Goal: Information Seeking & Learning: Compare options

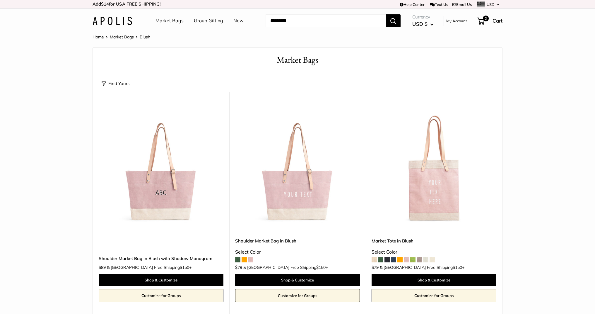
click at [121, 25] on img at bounding box center [113, 21] width 40 height 8
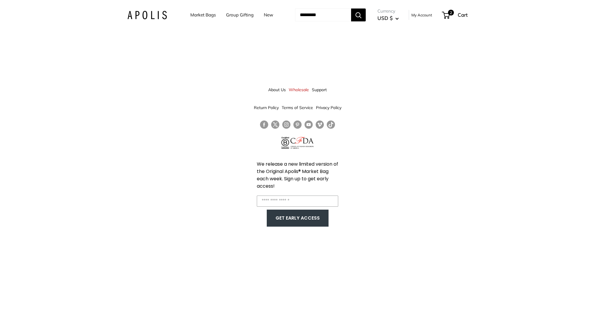
click at [194, 14] on link "Market Bags" at bounding box center [202, 15] width 25 height 8
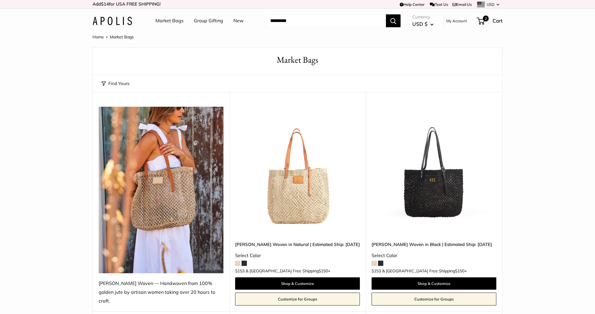
click at [0, 0] on img at bounding box center [0, 0] width 0 height 0
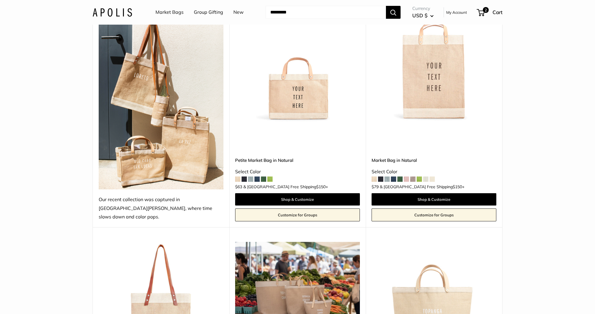
scroll to position [327, 0]
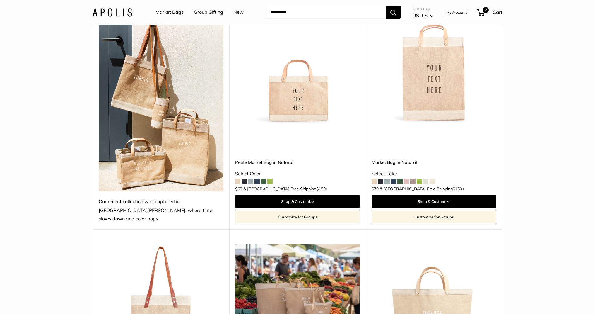
click at [0, 0] on img at bounding box center [0, 0] width 0 height 0
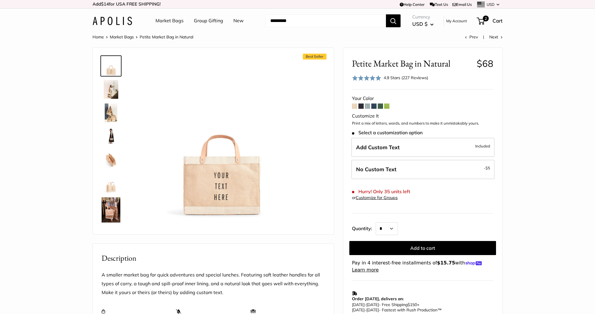
click at [389, 107] on span at bounding box center [386, 105] width 5 height 5
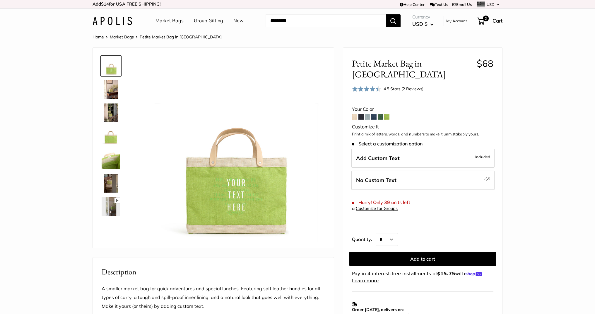
click at [380, 114] on span at bounding box center [380, 116] width 5 height 5
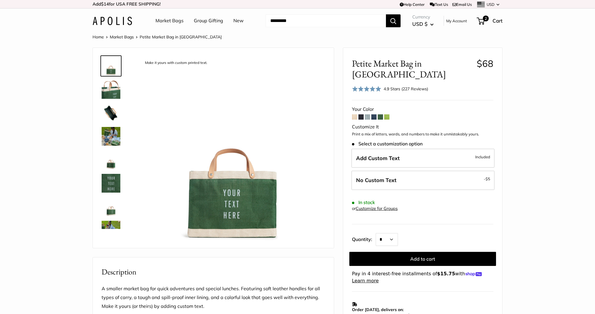
click at [374, 114] on span at bounding box center [373, 116] width 5 height 5
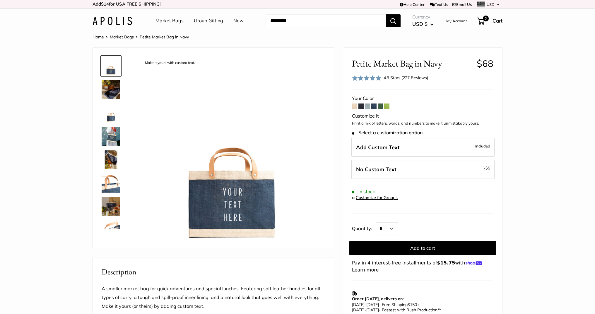
click at [367, 108] on span at bounding box center [367, 105] width 5 height 5
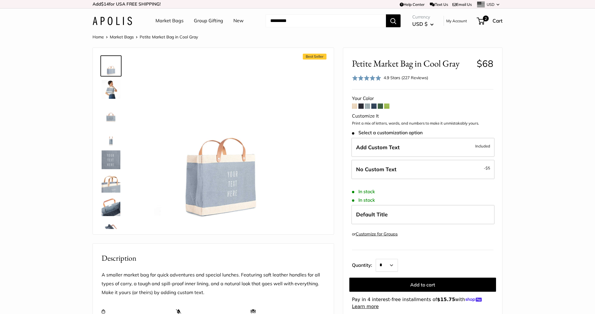
click at [361, 106] on span at bounding box center [361, 105] width 5 height 5
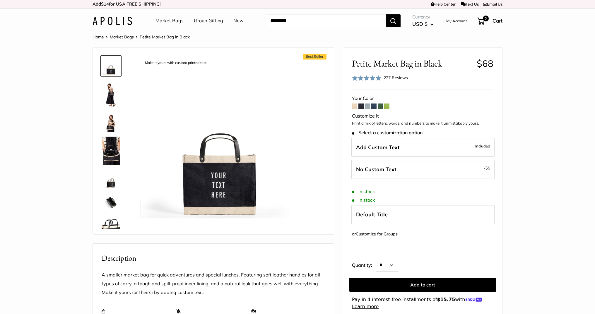
click at [352, 108] on span at bounding box center [354, 105] width 5 height 5
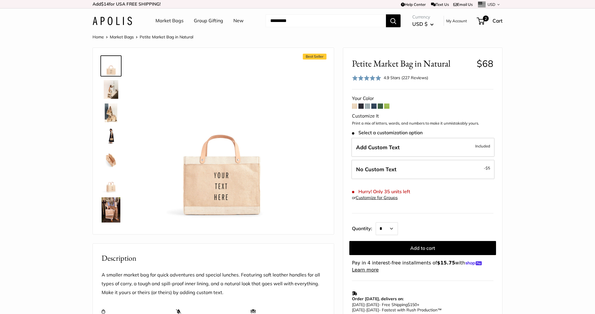
click at [387, 104] on span at bounding box center [386, 105] width 5 height 5
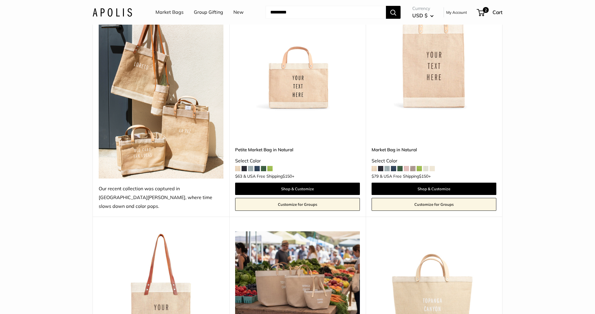
scroll to position [335, 0]
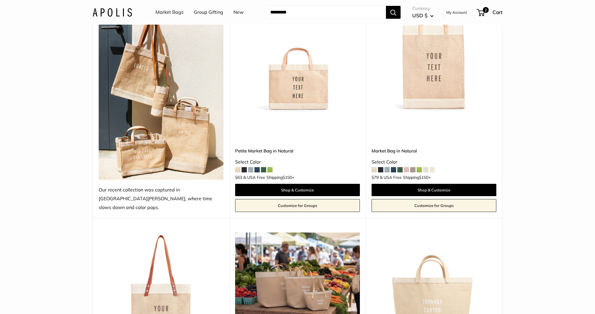
click at [0, 0] on img at bounding box center [0, 0] width 0 height 0
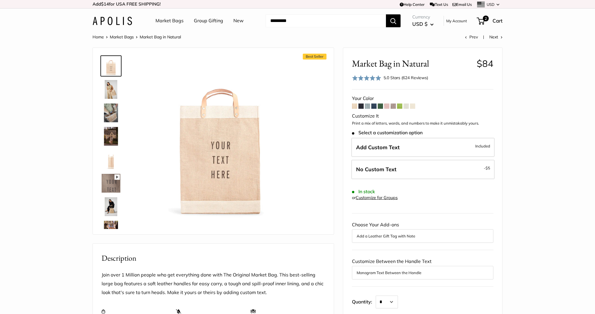
click at [414, 105] on span at bounding box center [412, 105] width 5 height 5
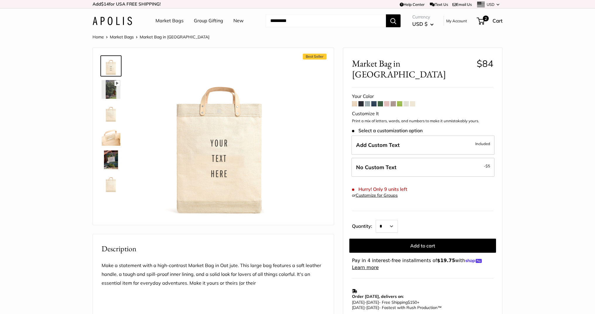
click at [407, 101] on span at bounding box center [406, 103] width 5 height 5
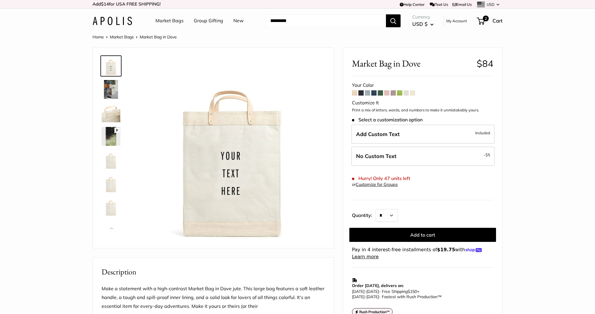
click at [401, 93] on span at bounding box center [399, 92] width 5 height 5
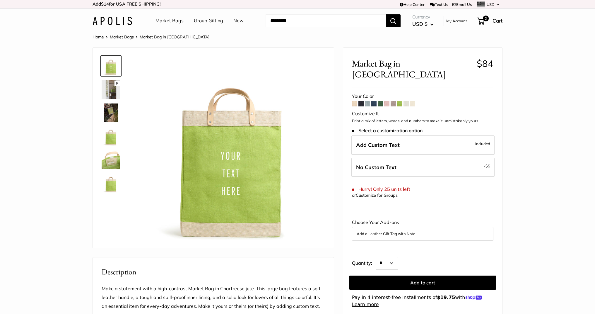
click at [395, 101] on span at bounding box center [393, 103] width 5 height 5
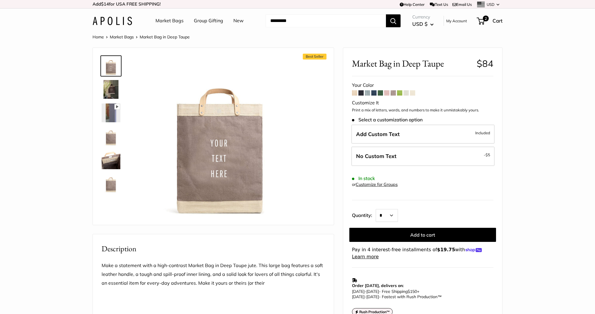
click at [387, 93] on span at bounding box center [386, 92] width 5 height 5
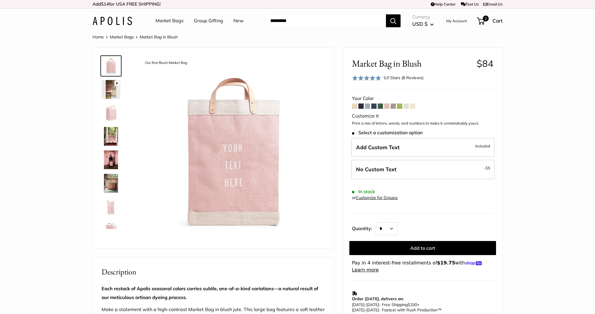
click at [381, 104] on span at bounding box center [380, 105] width 5 height 5
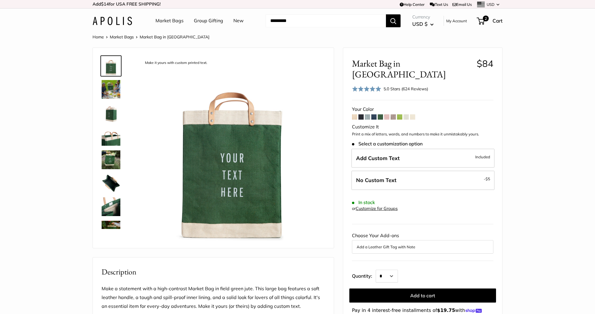
click at [373, 114] on span at bounding box center [373, 116] width 5 height 5
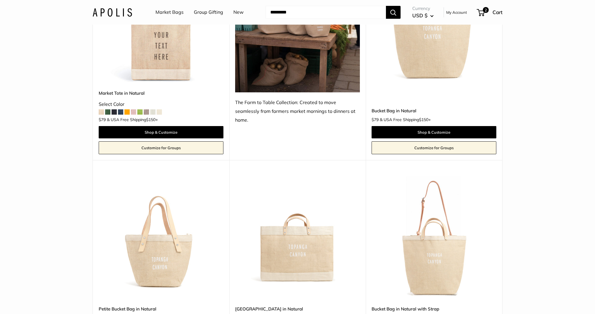
scroll to position [643, 0]
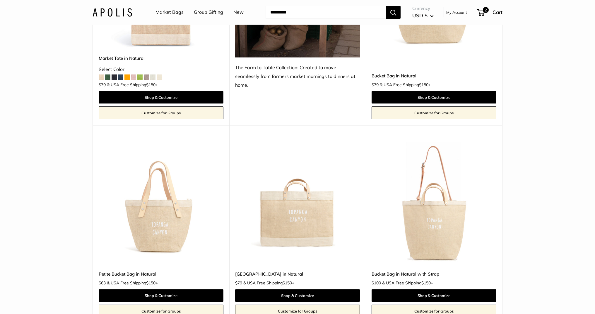
click at [0, 0] on img at bounding box center [0, 0] width 0 height 0
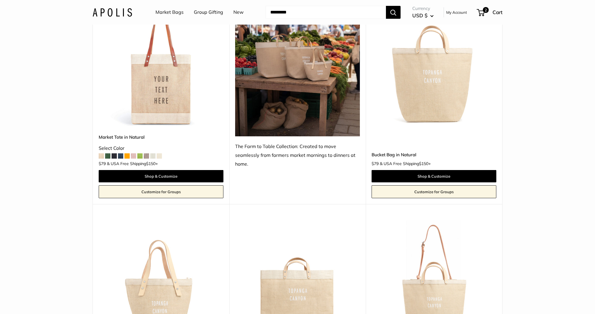
scroll to position [561, 0]
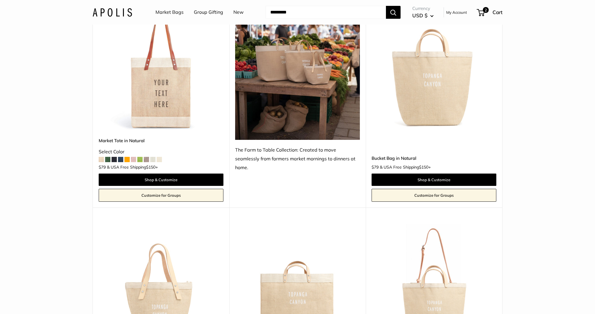
click at [0, 0] on img at bounding box center [0, 0] width 0 height 0
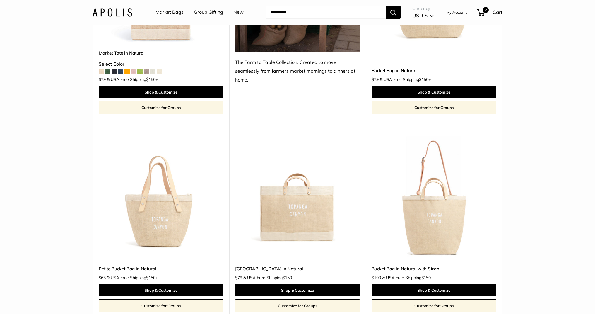
scroll to position [657, 0]
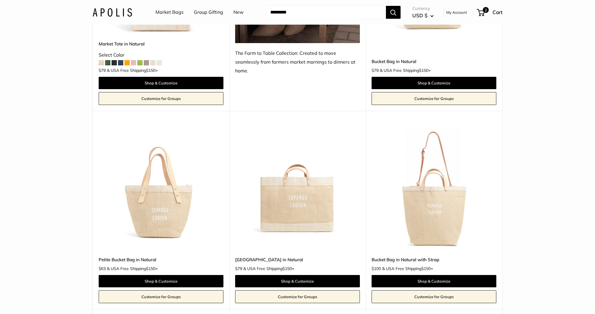
click at [0, 0] on img at bounding box center [0, 0] width 0 height 0
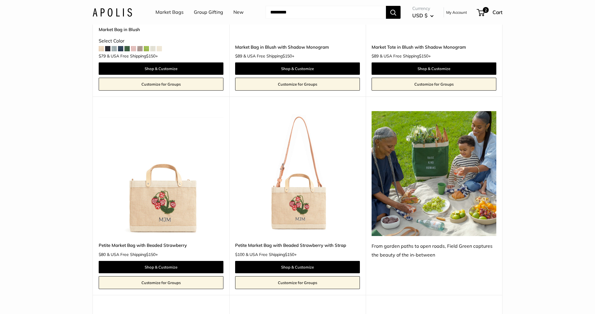
scroll to position [1581, 0]
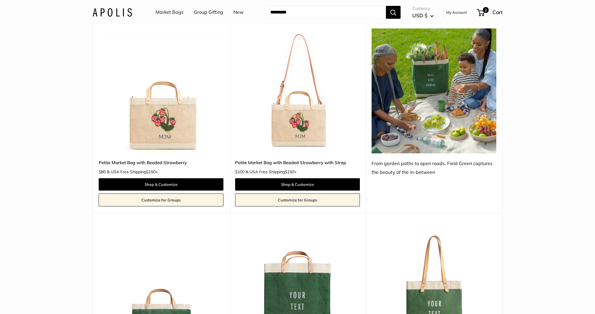
click at [0, 0] on img at bounding box center [0, 0] width 0 height 0
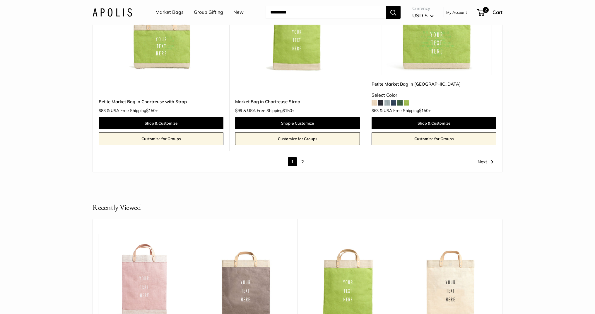
scroll to position [3399, 0]
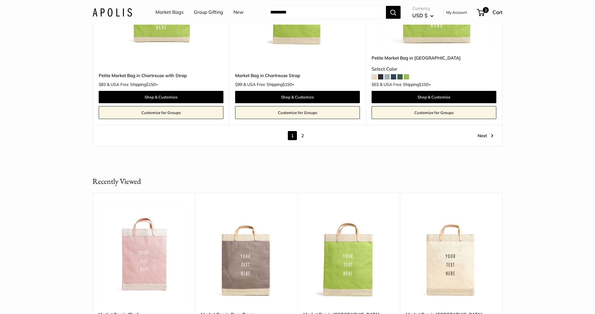
click at [302, 131] on link "2" at bounding box center [302, 135] width 9 height 9
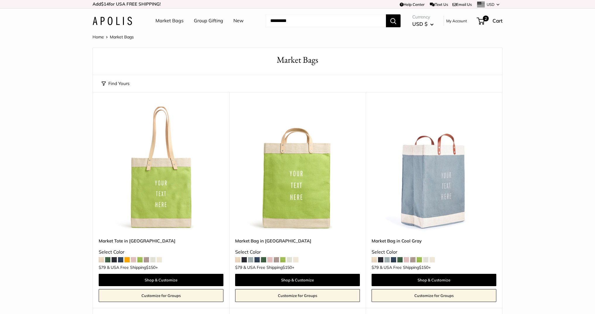
click at [107, 23] on img at bounding box center [113, 21] width 40 height 8
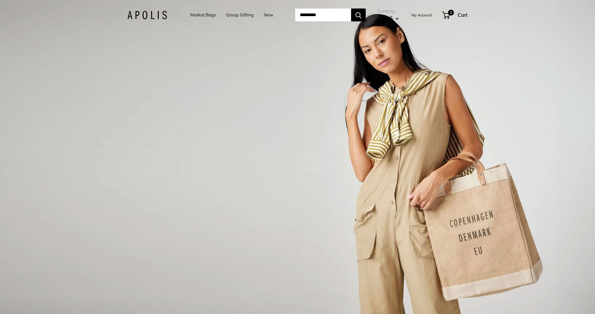
click at [196, 14] on link "Market Bags" at bounding box center [202, 15] width 25 height 8
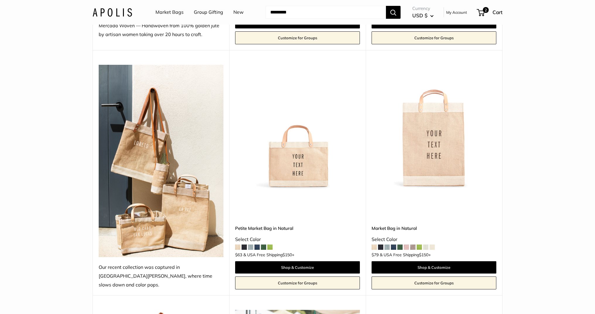
scroll to position [258, 0]
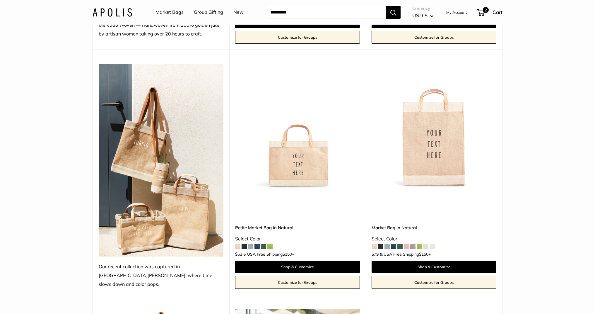
click at [0, 0] on img at bounding box center [0, 0] width 0 height 0
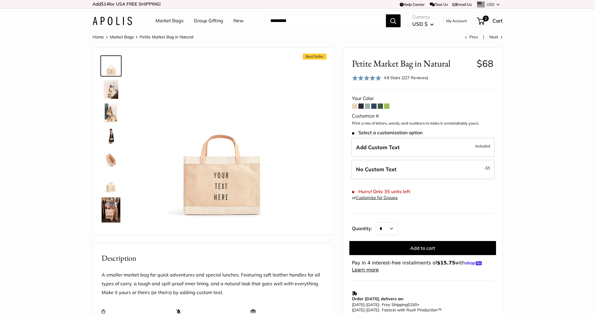
click at [387, 106] on span at bounding box center [386, 105] width 5 height 5
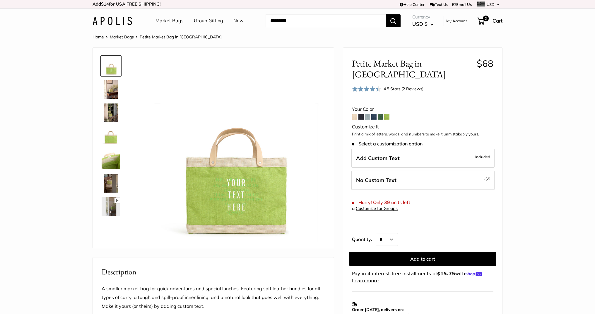
click at [108, 94] on img at bounding box center [111, 89] width 19 height 19
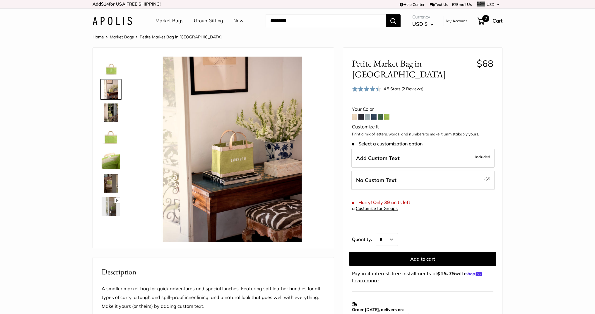
click at [487, 18] on span "2" at bounding box center [485, 18] width 7 height 7
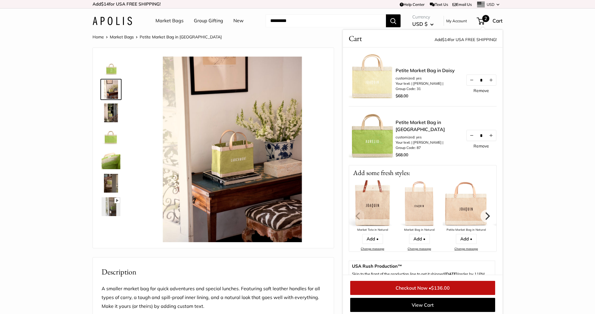
click at [393, 78] on img at bounding box center [372, 76] width 47 height 47
click at [409, 69] on link "Petite Market Bag in Daisy" at bounding box center [425, 70] width 59 height 7
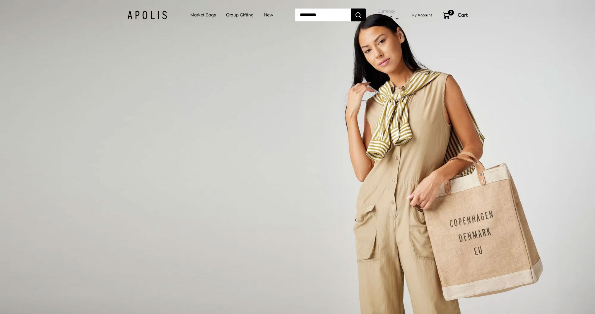
click at [266, 14] on link "New" at bounding box center [268, 15] width 9 height 8
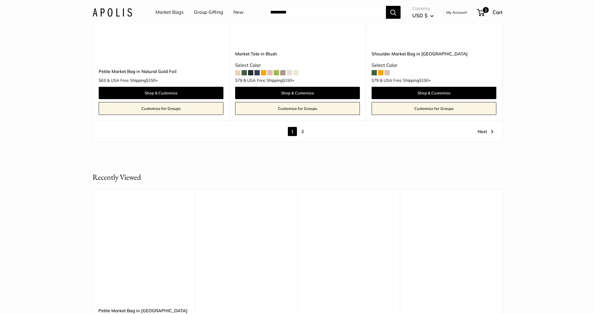
scroll to position [3324, 0]
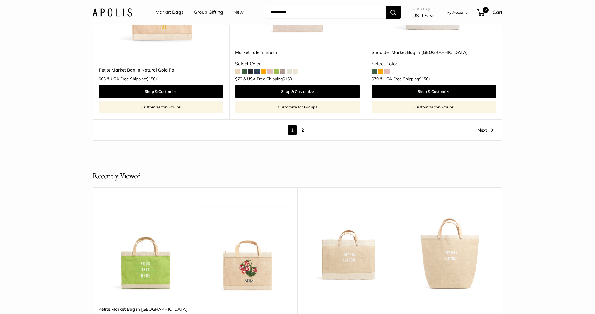
click at [303, 130] on link "2" at bounding box center [302, 129] width 9 height 9
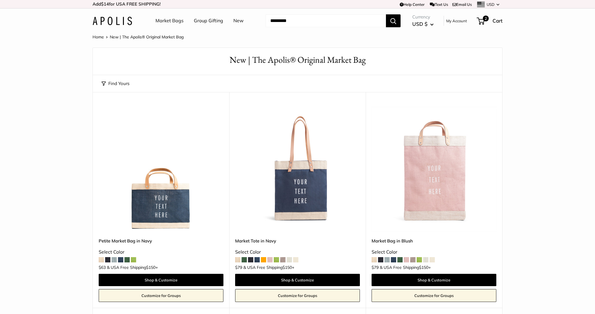
click at [207, 23] on link "Group Gifting" at bounding box center [208, 20] width 29 height 9
click at [125, 23] on img at bounding box center [113, 21] width 40 height 8
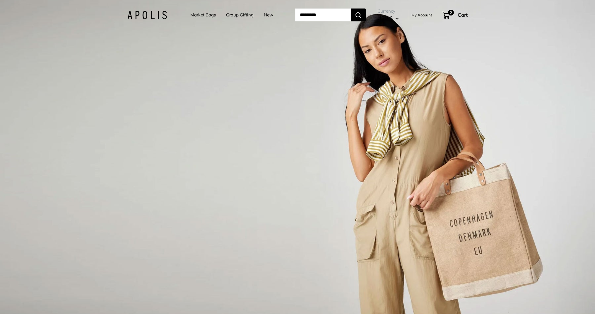
click at [197, 17] on link "Market Bags" at bounding box center [202, 15] width 25 height 8
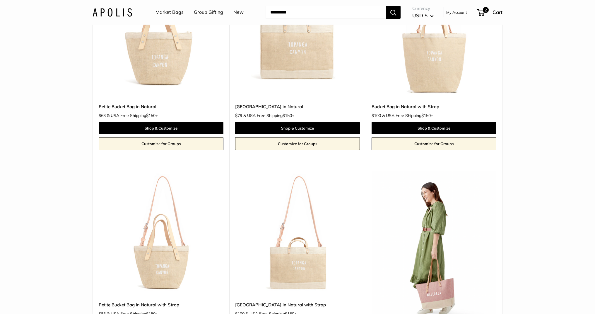
scroll to position [811, 0]
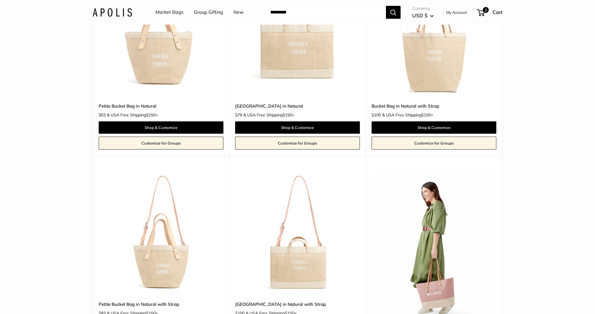
click at [110, 11] on img at bounding box center [113, 12] width 40 height 8
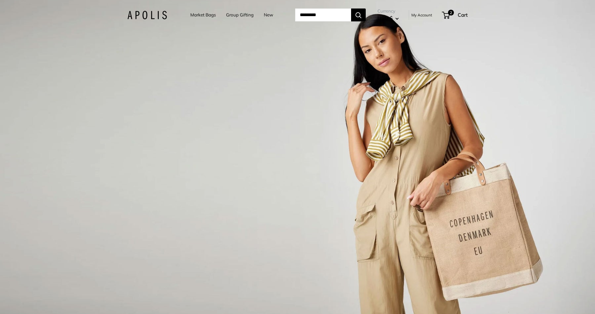
click at [199, 13] on link "Market Bags" at bounding box center [202, 15] width 25 height 8
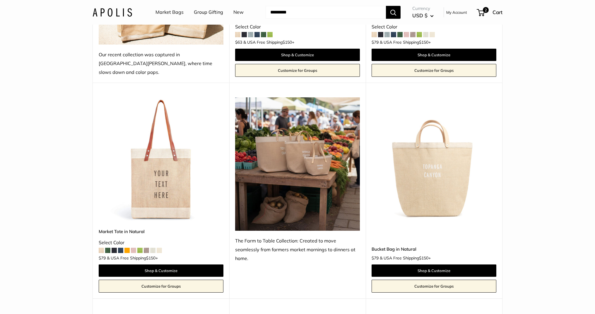
scroll to position [472, 0]
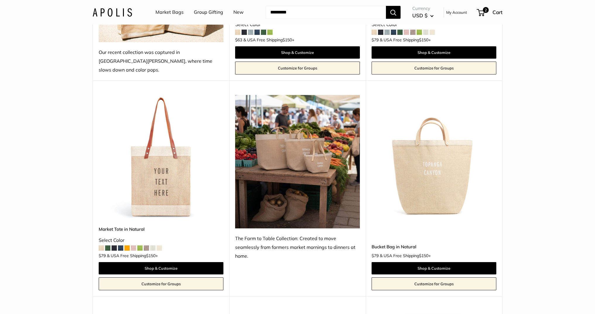
click at [170, 11] on link "Market Bags" at bounding box center [170, 12] width 28 height 9
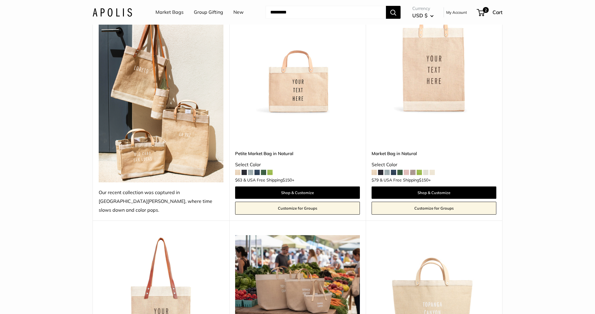
scroll to position [332, 0]
click at [0, 0] on img at bounding box center [0, 0] width 0 height 0
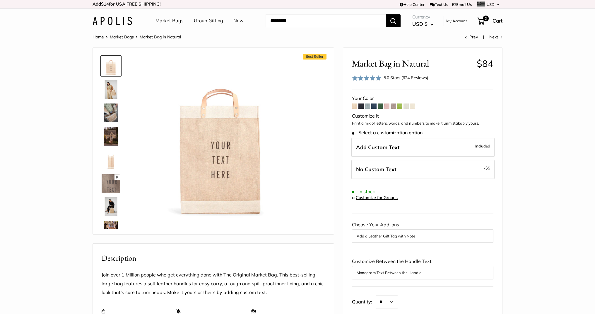
click at [413, 107] on span at bounding box center [412, 105] width 5 height 5
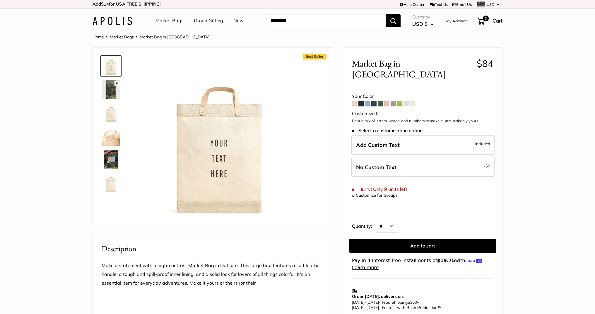
click at [407, 101] on span at bounding box center [406, 103] width 5 height 5
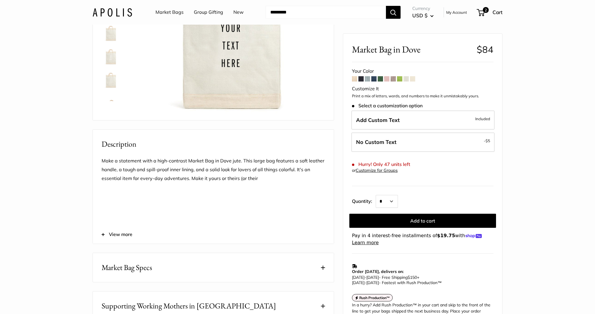
scroll to position [105, 0]
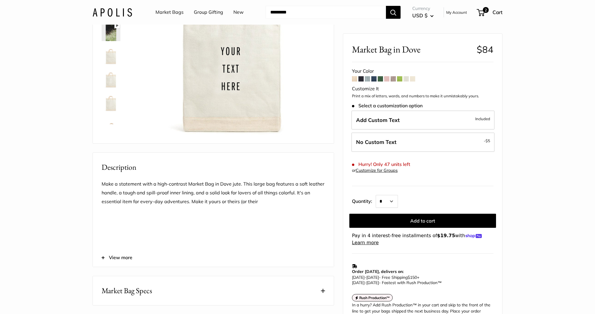
click at [399, 79] on span at bounding box center [399, 78] width 5 height 5
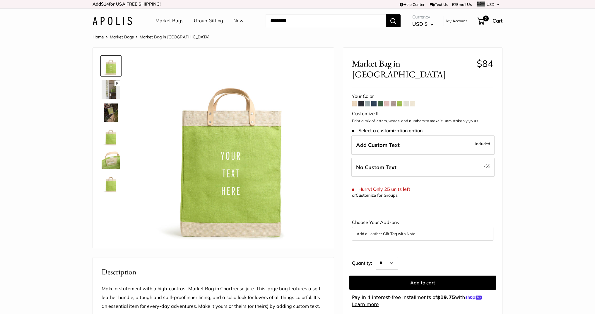
click at [393, 101] on span at bounding box center [393, 103] width 5 height 5
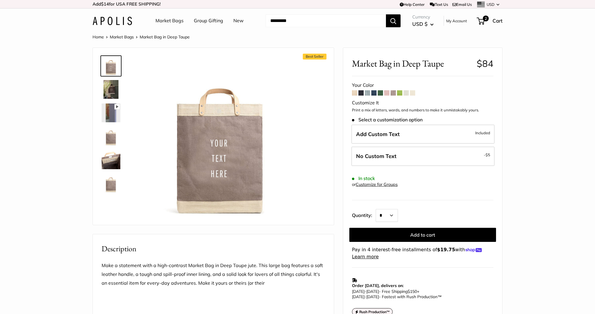
click at [386, 93] on span at bounding box center [386, 92] width 5 height 5
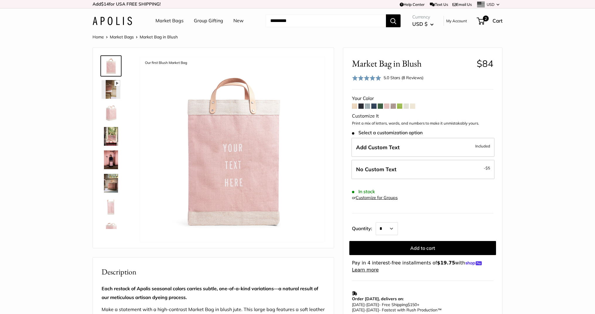
click at [389, 77] on div "5.0 Stars (8 Reviews)" at bounding box center [404, 77] width 40 height 6
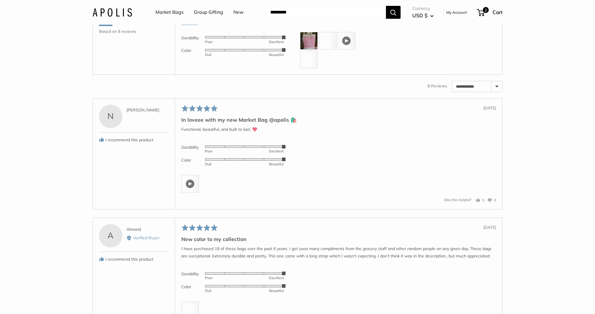
scroll to position [1067, 0]
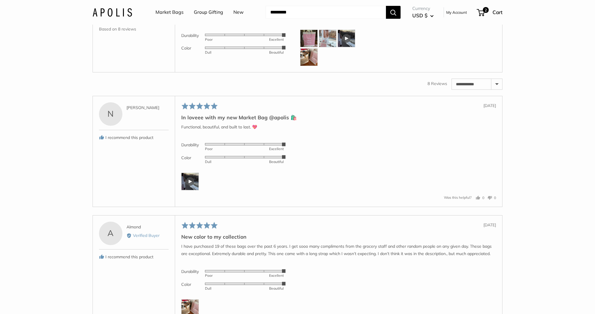
click at [492, 89] on select "**********" at bounding box center [477, 84] width 50 height 11
select select "*********"
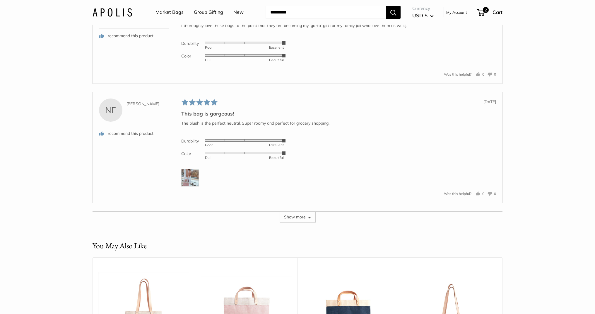
scroll to position [1495, 0]
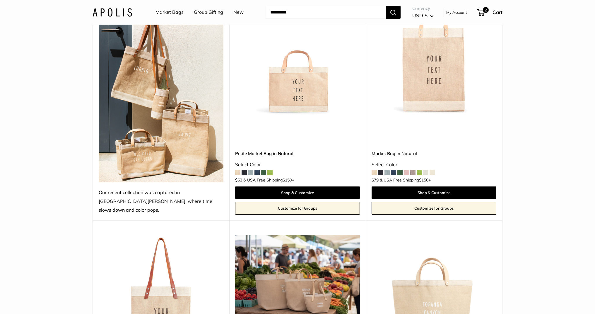
click at [0, 0] on img at bounding box center [0, 0] width 0 height 0
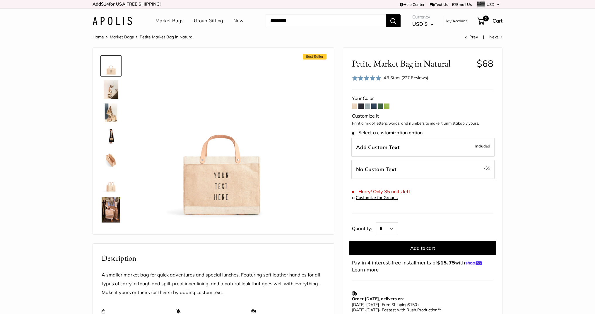
click at [387, 105] on span at bounding box center [386, 105] width 5 height 5
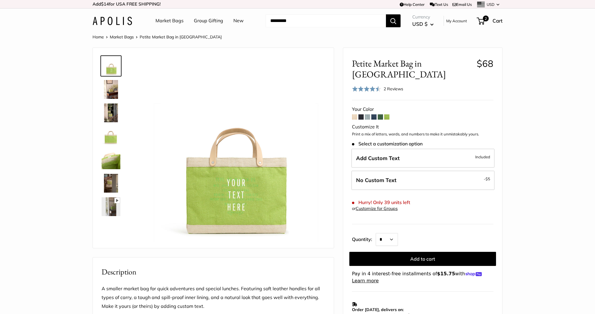
click at [380, 114] on span at bounding box center [380, 116] width 5 height 5
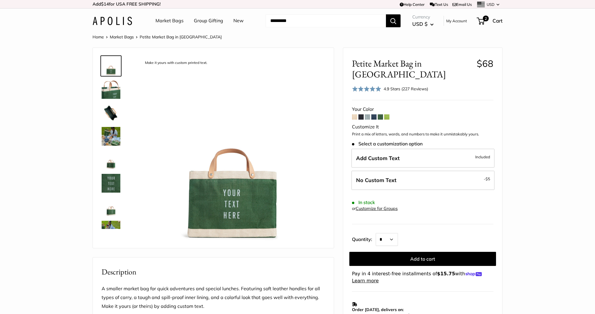
click at [387, 114] on span at bounding box center [386, 116] width 5 height 5
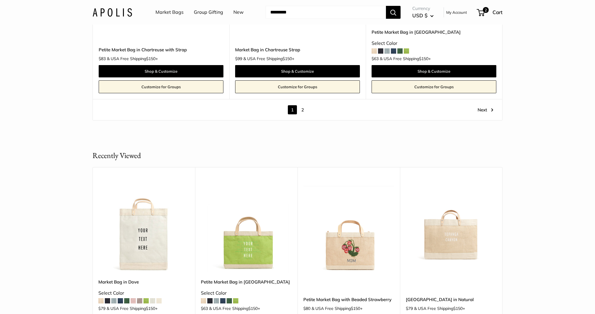
scroll to position [3428, 0]
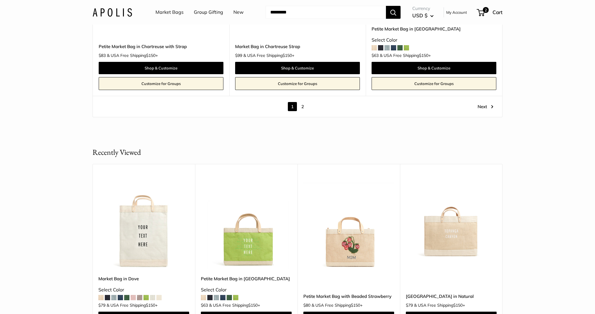
click at [304, 102] on link "2" at bounding box center [302, 106] width 9 height 9
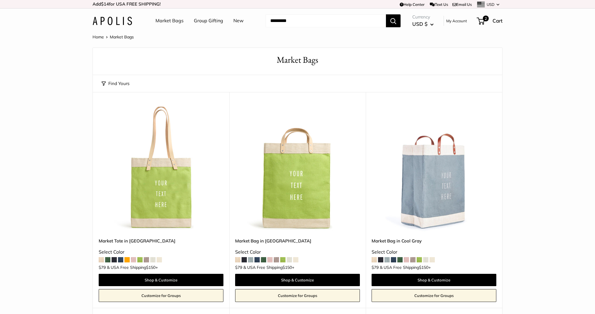
click at [178, 20] on link "Market Bags" at bounding box center [170, 20] width 28 height 9
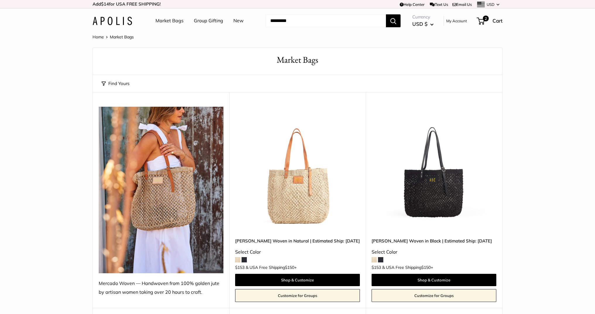
click at [118, 22] on img at bounding box center [113, 21] width 40 height 8
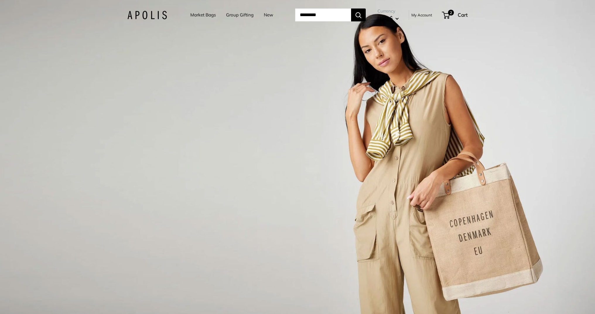
click at [210, 16] on link "Market Bags" at bounding box center [202, 15] width 25 height 8
